Goal: Task Accomplishment & Management: Use online tool/utility

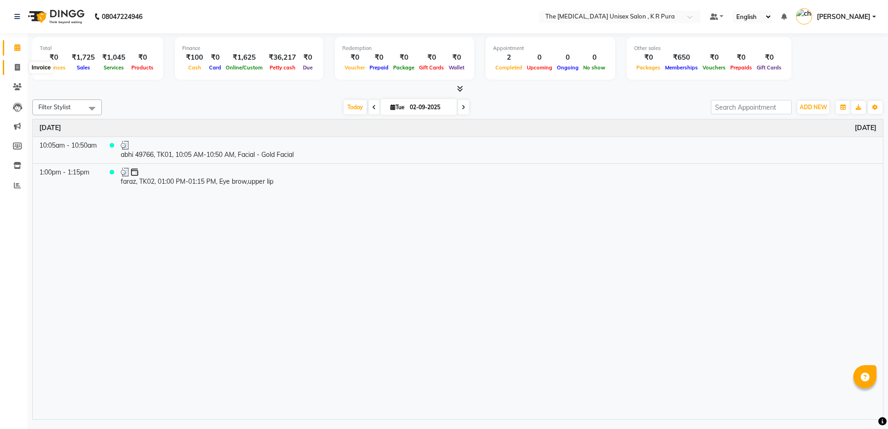
click at [16, 62] on span at bounding box center [17, 67] width 16 height 11
select select "service"
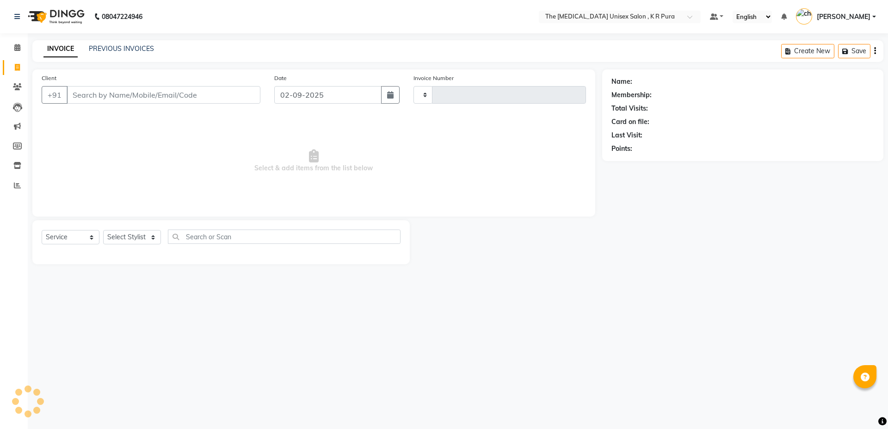
type input "2837"
select select "4050"
click at [271, 368] on div "08047224946 Select Location × The [MEDICAL_DATA] Unisex Salon , K R Pura Defaul…" at bounding box center [444, 214] width 888 height 429
click at [124, 236] on select "Select Stylist armaan [PERSON_NAME] kunti [PERSON_NAME] [PERSON_NAME]" at bounding box center [132, 237] width 58 height 14
click at [211, 257] on div "Select Service Product Membership Package Voucher Prepaid Gift Card Select Styl…" at bounding box center [220, 242] width 377 height 44
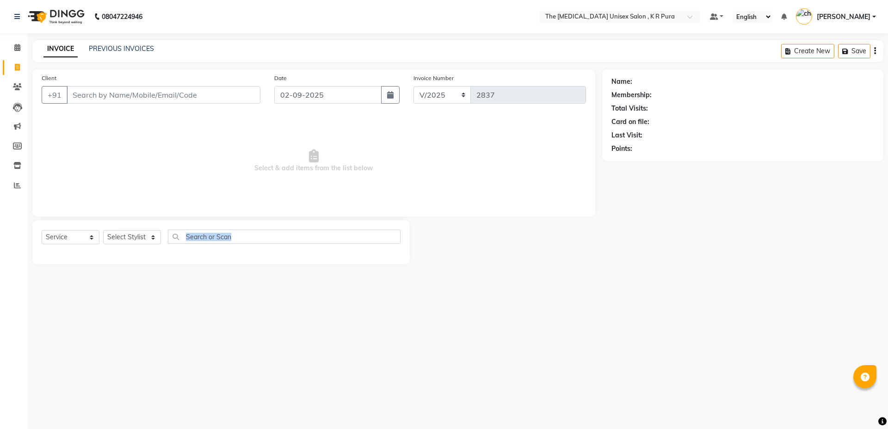
click at [211, 256] on div "Select Service Product Membership Package Voucher Prepaid Gift Card Select Styl…" at bounding box center [220, 242] width 377 height 44
click at [215, 241] on input "text" at bounding box center [284, 236] width 233 height 14
click at [90, 236] on select "Select Service Product Membership Package Voucher Prepaid Gift Card" at bounding box center [71, 237] width 58 height 14
click at [42, 230] on select "Select Service Product Membership Package Voucher Prepaid Gift Card" at bounding box center [71, 237] width 58 height 14
click at [116, 238] on select "Select Stylist armaan [PERSON_NAME] kunti [PERSON_NAME] [PERSON_NAME]" at bounding box center [132, 237] width 58 height 14
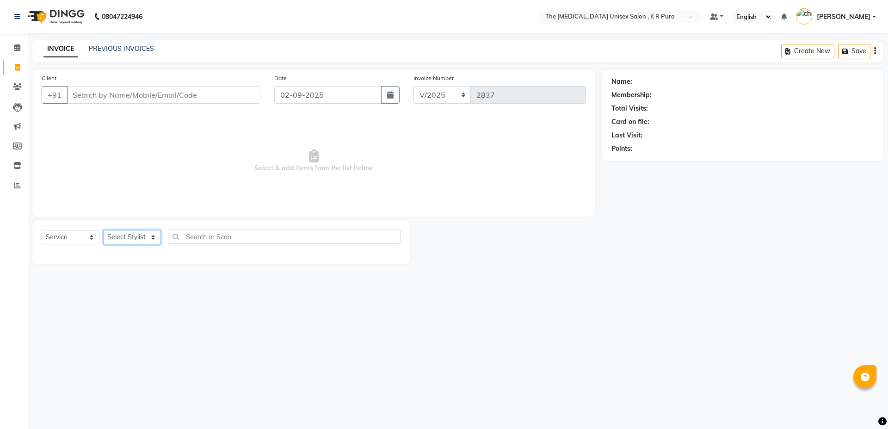
select select "88538"
click at [103, 230] on select "Select Stylist armaan [PERSON_NAME] kunti [PERSON_NAME] [PERSON_NAME]" at bounding box center [132, 237] width 58 height 14
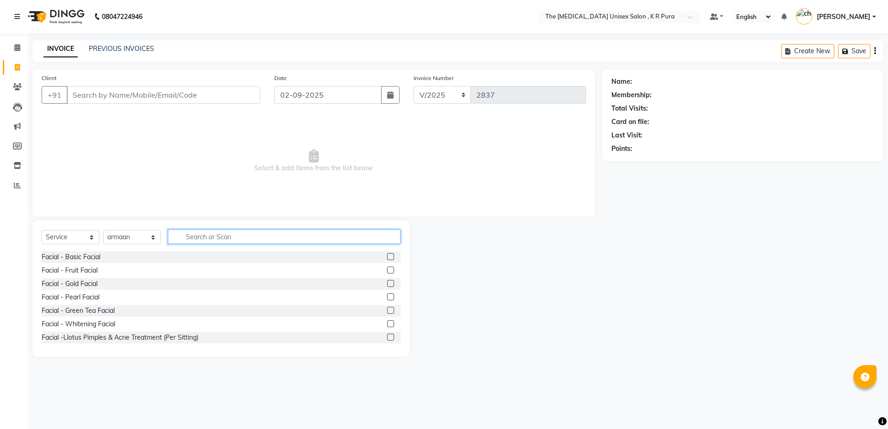
click at [189, 239] on input "text" at bounding box center [284, 236] width 233 height 14
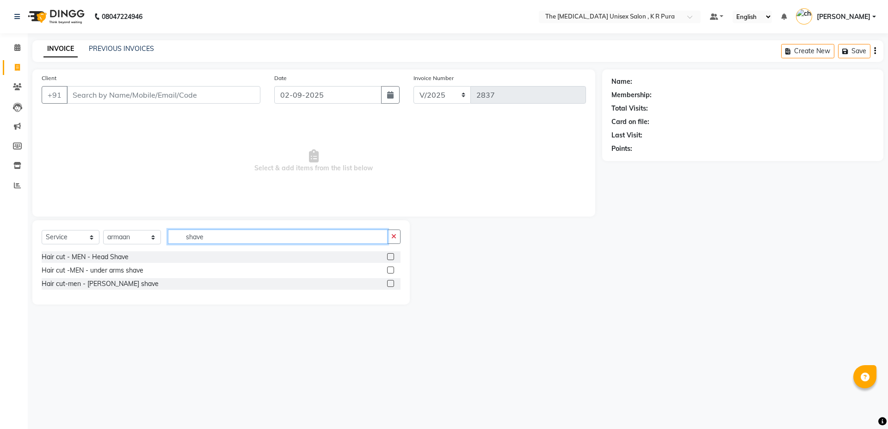
type input "shave"
click at [202, 103] on input "Client" at bounding box center [164, 95] width 194 height 18
click at [117, 285] on div "Hair cut-men - [PERSON_NAME] shave" at bounding box center [100, 284] width 117 height 10
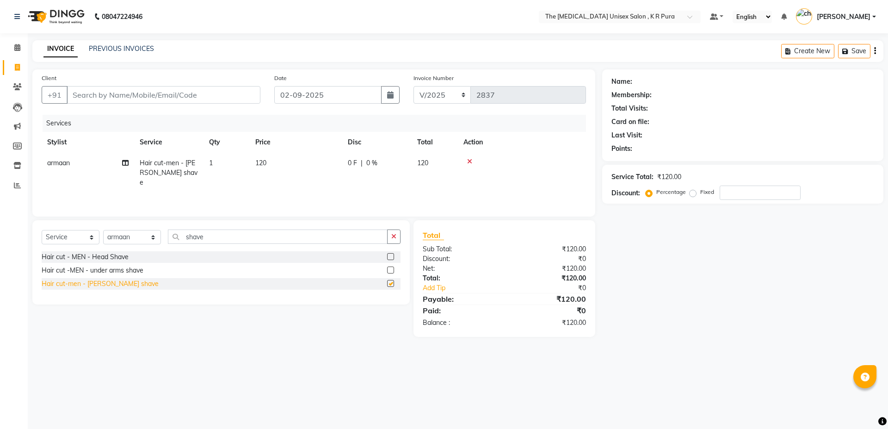
checkbox input "false"
click at [123, 101] on input "Client" at bounding box center [164, 95] width 194 height 18
type input "9"
type input "0"
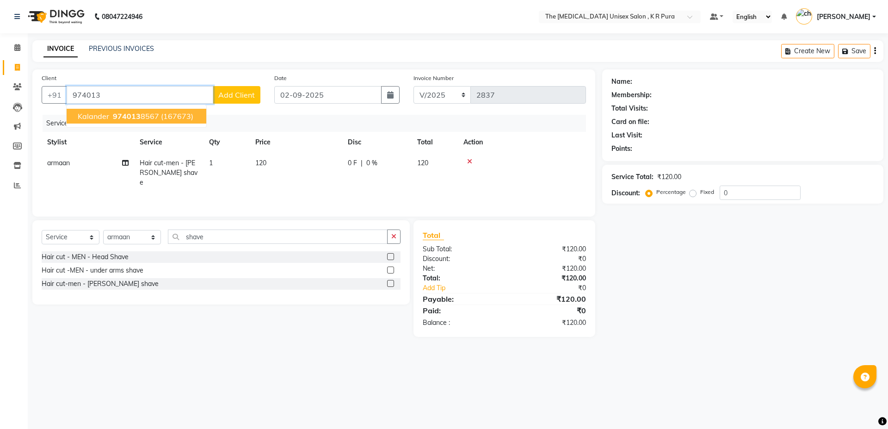
click at [142, 115] on ngb-highlight "974013 8567" at bounding box center [135, 115] width 48 height 9
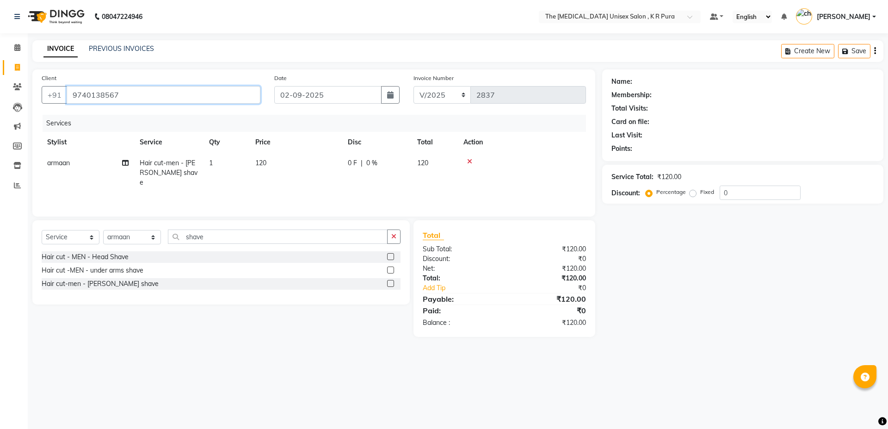
type input "9740138567"
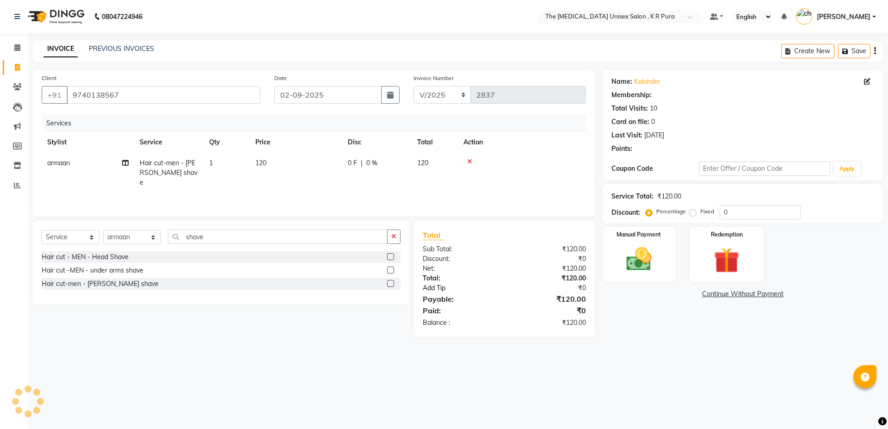
select select "1: Object"
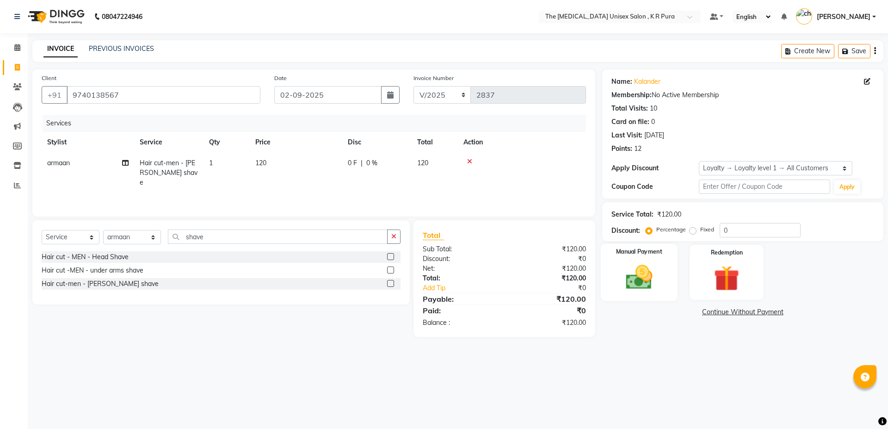
click at [639, 284] on img at bounding box center [638, 277] width 43 height 31
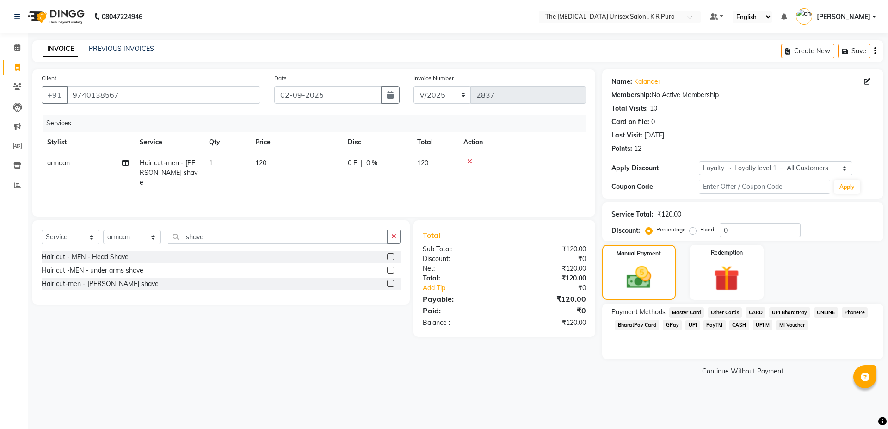
click at [862, 308] on span "PhonePe" at bounding box center [854, 312] width 26 height 11
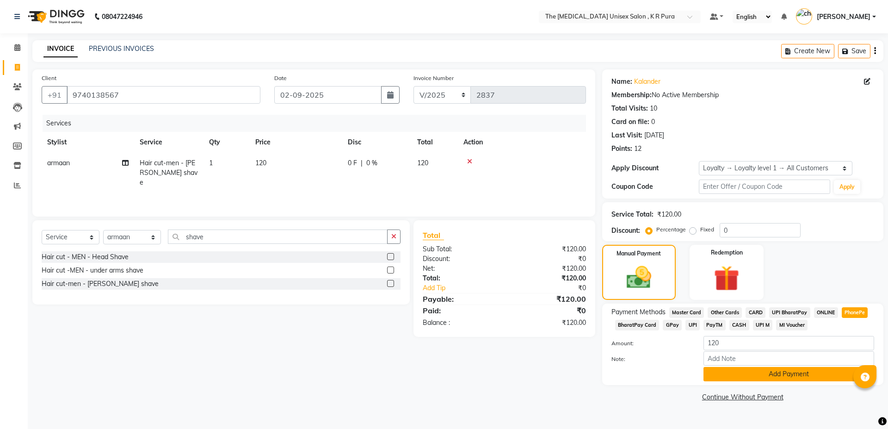
click at [752, 376] on button "Add Payment" at bounding box center [788, 374] width 171 height 14
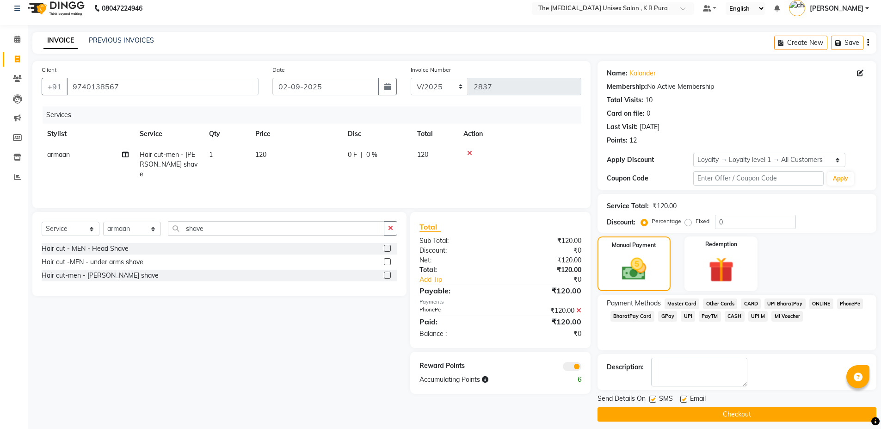
scroll to position [15, 0]
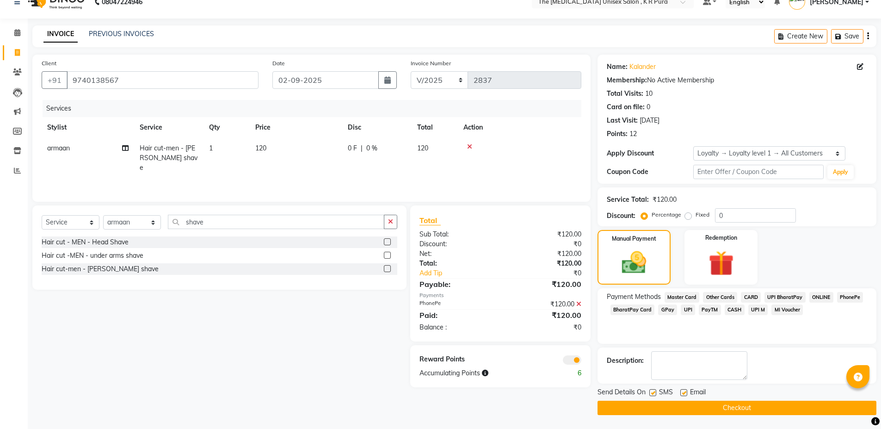
click at [728, 403] on button "Checkout" at bounding box center [736, 407] width 279 height 14
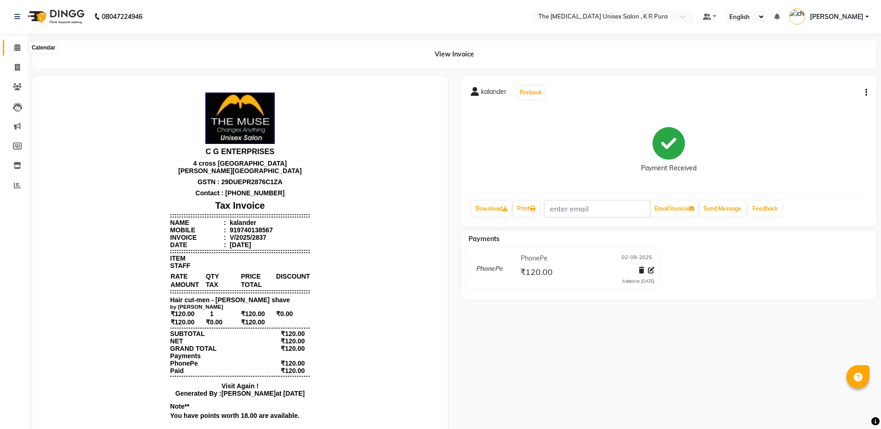
click at [12, 43] on span at bounding box center [17, 48] width 16 height 11
